Goal: Find specific page/section: Find specific page/section

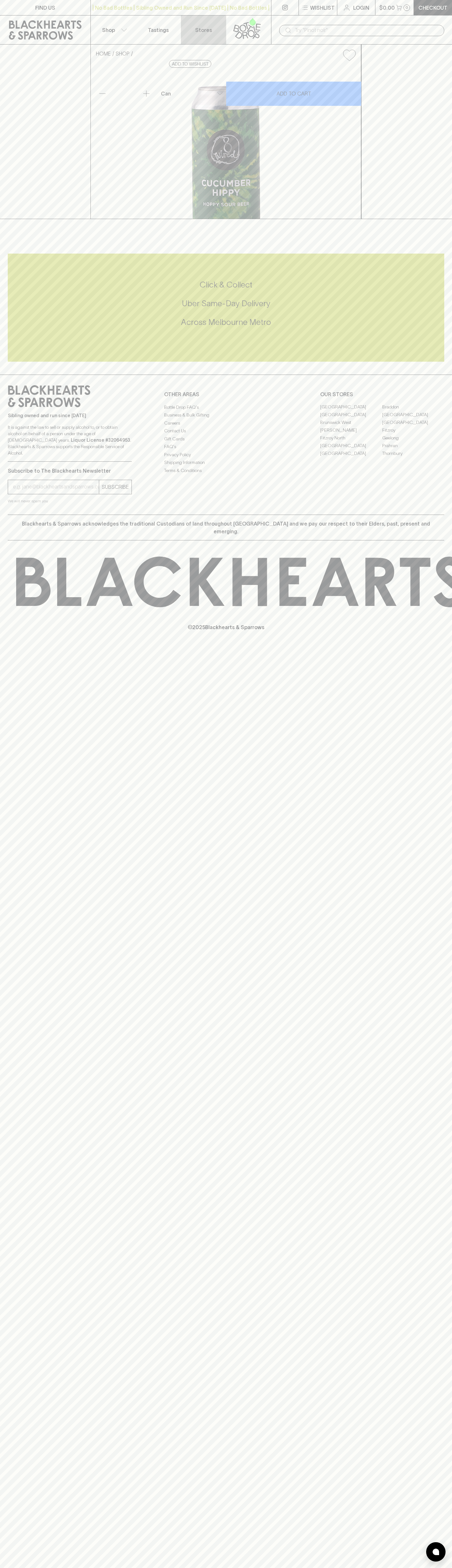
click at [219, 27] on link "Stores" at bounding box center [203, 29] width 45 height 29
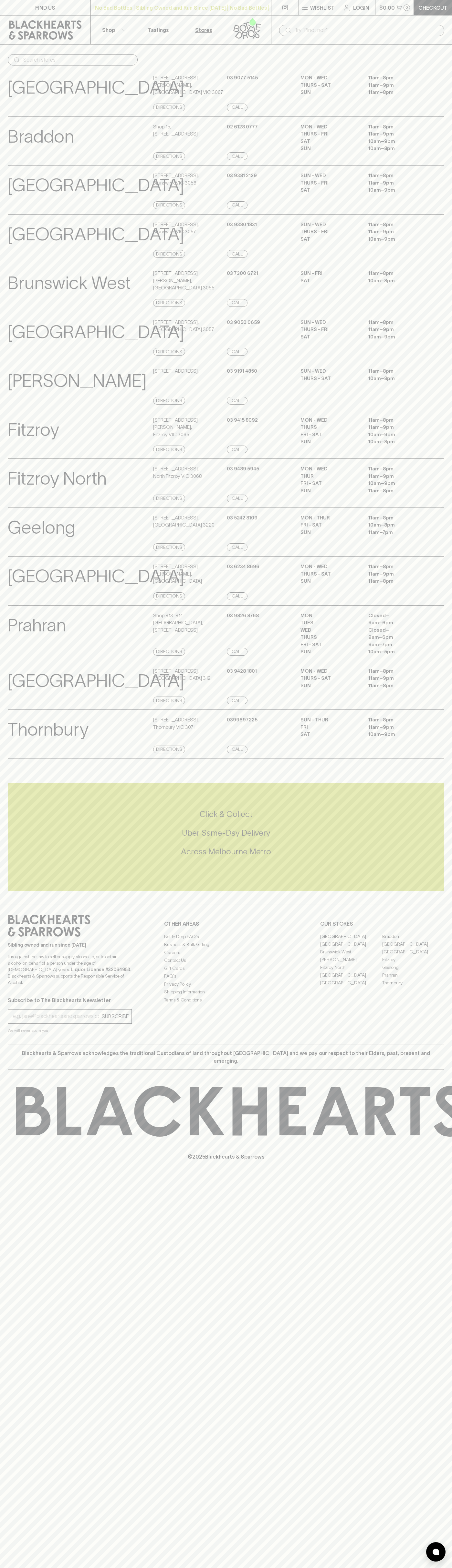
click at [55, 1567] on html "FIND US | No Bad Bottles | Sibling Owned and Run Since 2006 | No Bad Bottles | …" at bounding box center [226, 784] width 452 height 1568
click at [15, 1350] on div "FIND US | No Bad Bottles | Sibling Owned and Run Since 2006 | No Bad Bottles | …" at bounding box center [226, 784] width 452 height 1568
